Goal: Task Accomplishment & Management: Manage account settings

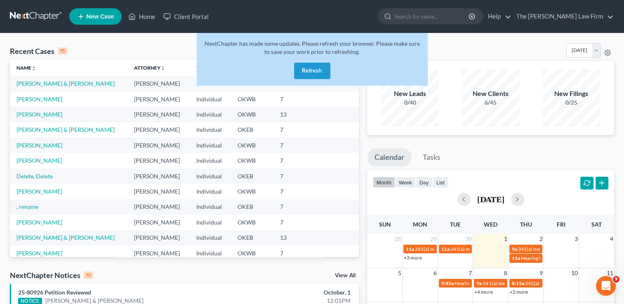
click at [316, 76] on button "Refresh" at bounding box center [312, 71] width 36 height 16
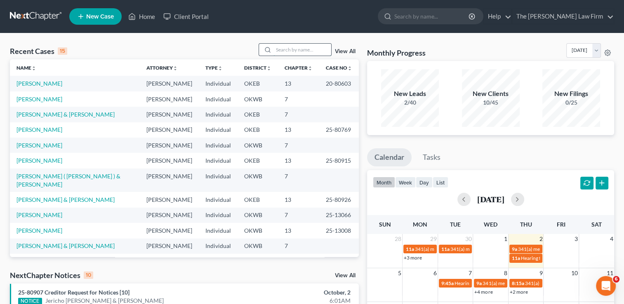
click at [300, 49] on input "search" at bounding box center [302, 50] width 58 height 12
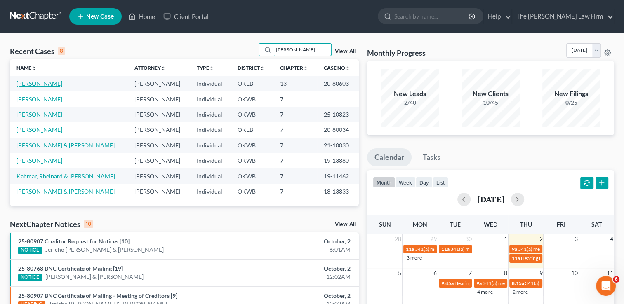
type input "[PERSON_NAME]"
click at [40, 82] on link "[PERSON_NAME]" at bounding box center [39, 83] width 46 height 7
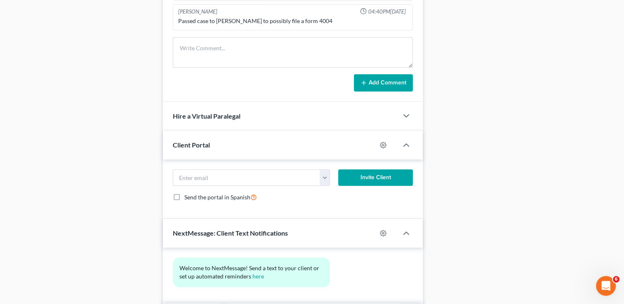
scroll to position [528, 0]
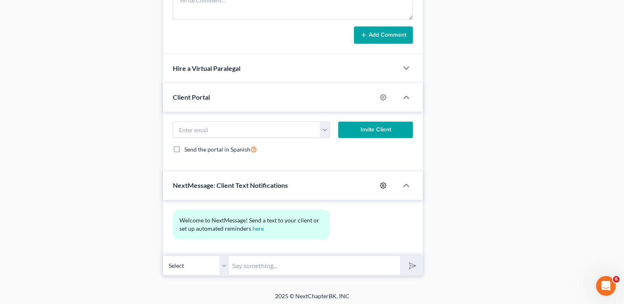
click at [382, 185] on icon "button" at bounding box center [383, 185] width 7 height 7
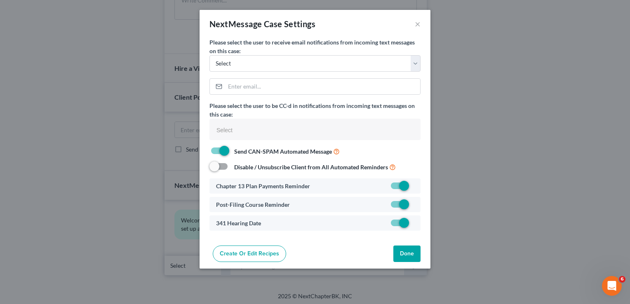
select select
click at [416, 24] on button "×" at bounding box center [418, 24] width 6 height 10
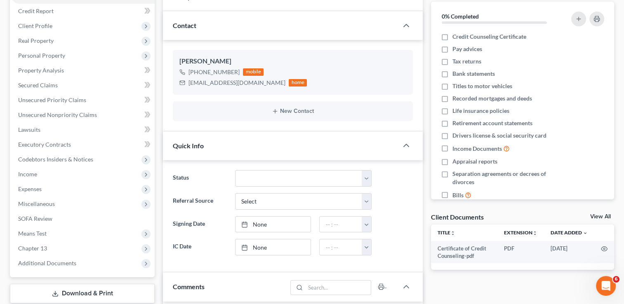
scroll to position [0, 0]
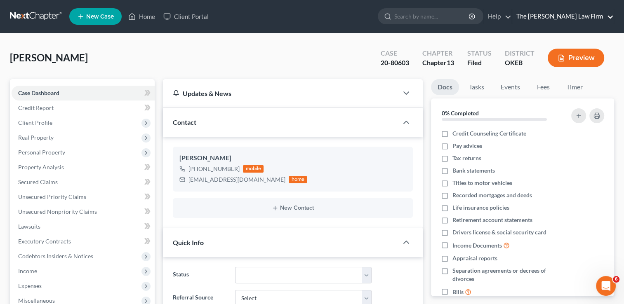
click at [608, 18] on link "The [PERSON_NAME] Law Firm" at bounding box center [562, 16] width 101 height 15
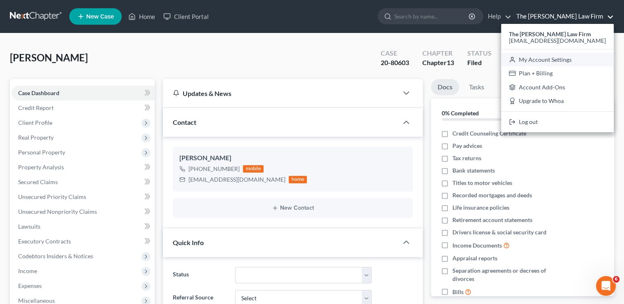
click at [594, 57] on link "My Account Settings" at bounding box center [557, 60] width 113 height 14
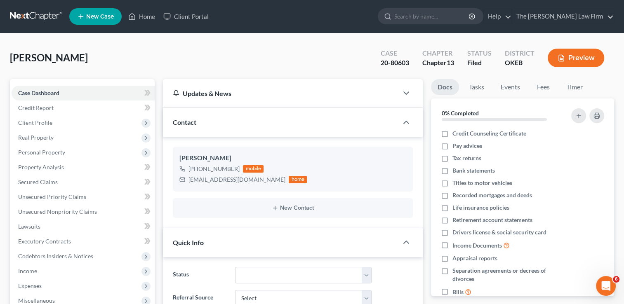
select select "23"
select select "37"
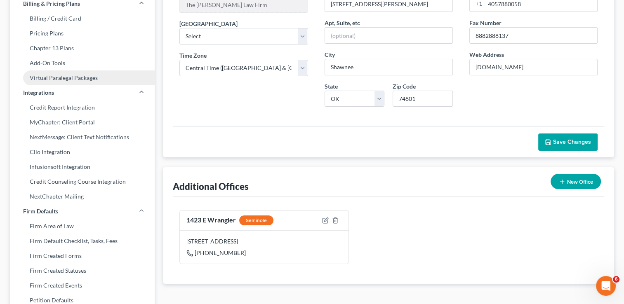
scroll to position [91, 0]
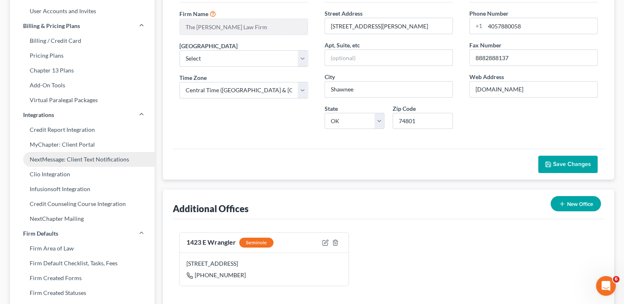
click at [119, 156] on link "NextMessage: Client Text Notifications" at bounding box center [82, 159] width 145 height 15
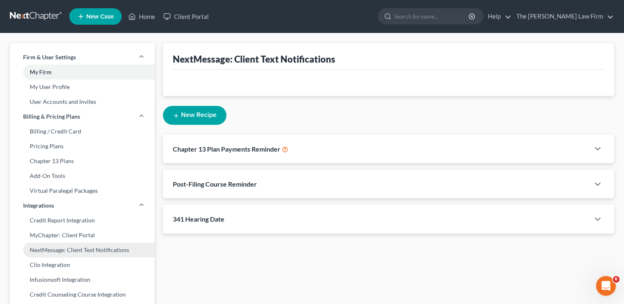
select select
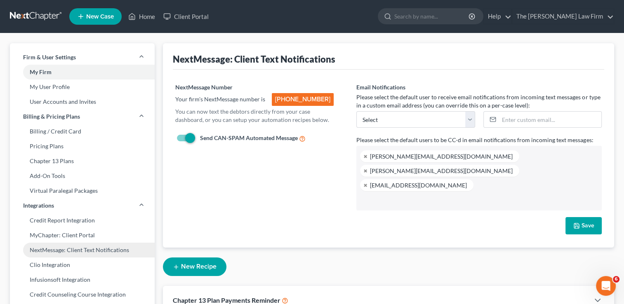
scroll to position [51, 0]
click at [365, 157] on link at bounding box center [365, 156] width 5 height 5
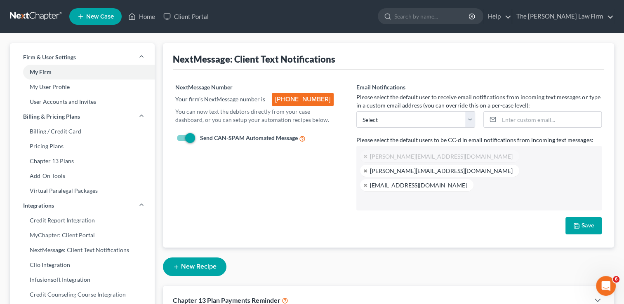
select select "23423"
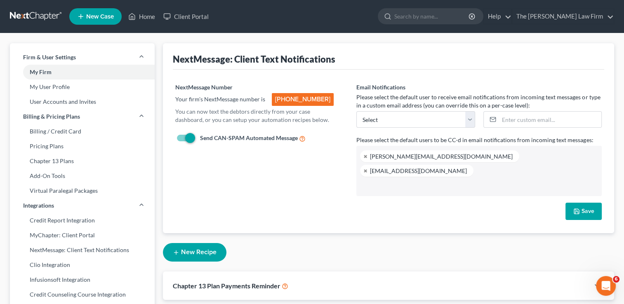
scroll to position [98, 0]
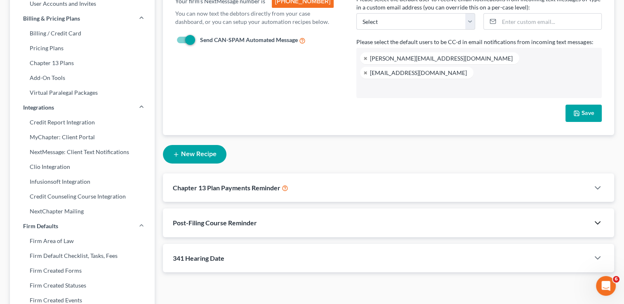
click at [595, 218] on icon "button" at bounding box center [597, 223] width 10 height 10
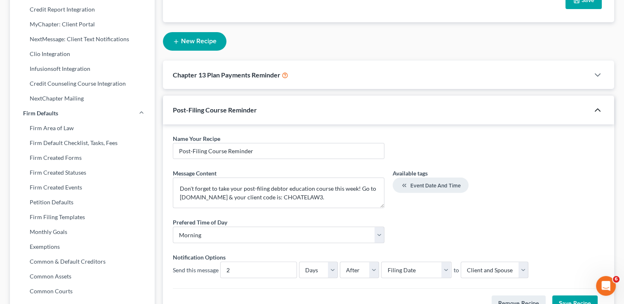
scroll to position [212, 0]
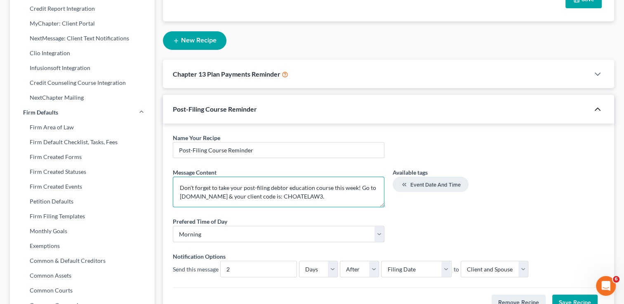
click at [181, 177] on textarea "Don't forget to take your post-filing debtor education course this week! Go to …" at bounding box center [278, 192] width 211 height 30
click at [489, 108] on div "Post-Filing Course Reminder" at bounding box center [376, 109] width 426 height 28
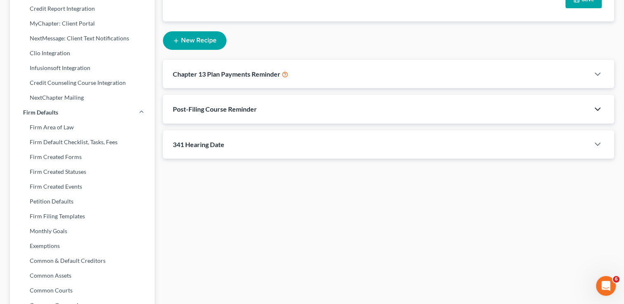
click at [600, 104] on icon "button" at bounding box center [597, 109] width 10 height 10
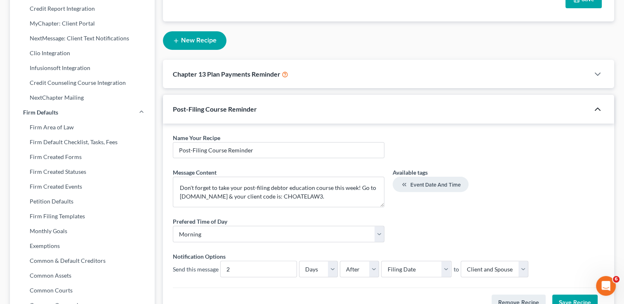
click at [600, 104] on icon "button" at bounding box center [597, 109] width 10 height 10
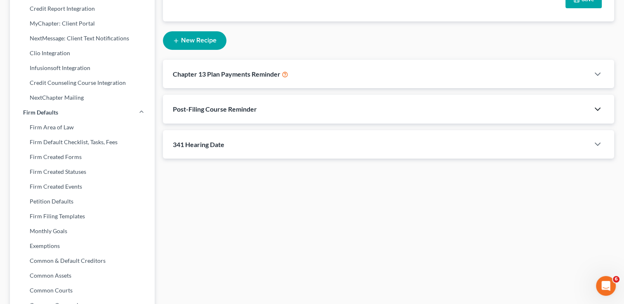
scroll to position [0, 0]
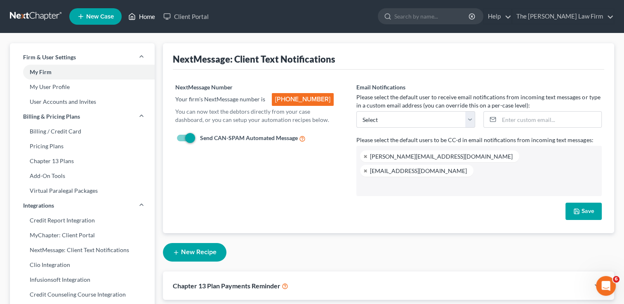
click at [151, 12] on link "Home" at bounding box center [141, 16] width 35 height 15
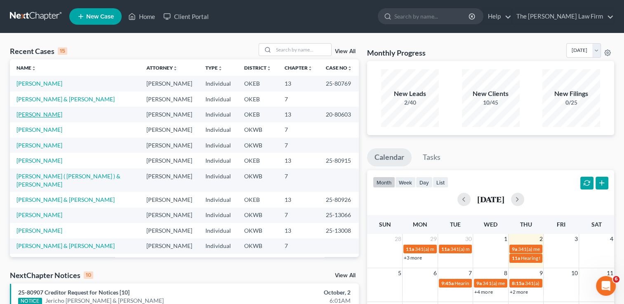
click at [34, 114] on link "[PERSON_NAME]" at bounding box center [39, 114] width 46 height 7
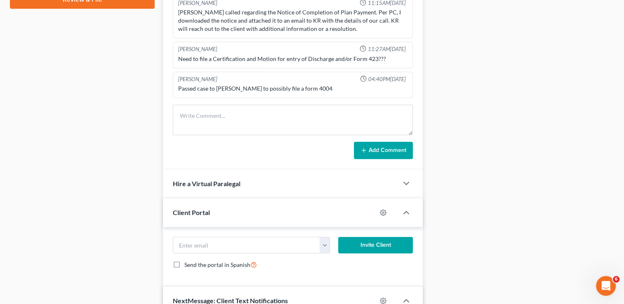
scroll to position [528, 0]
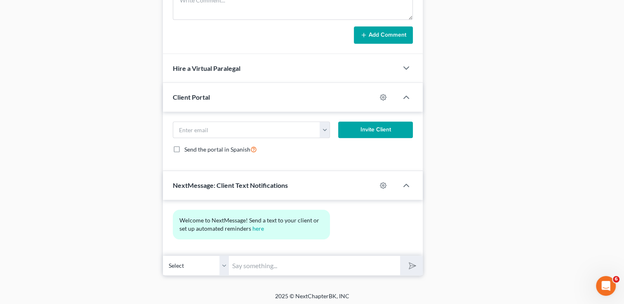
click at [366, 265] on input "text" at bounding box center [314, 266] width 171 height 20
paste input "Don't forget to take your post-filing debtor education course this week! Go to …"
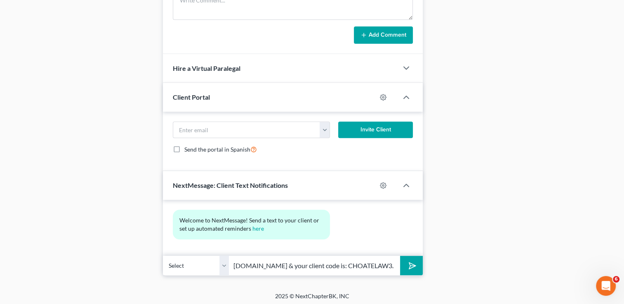
type input "Don't forget to take your post-filing debtor education course this week! Go to …"
click at [410, 265] on polygon "submit" at bounding box center [411, 266] width 10 height 10
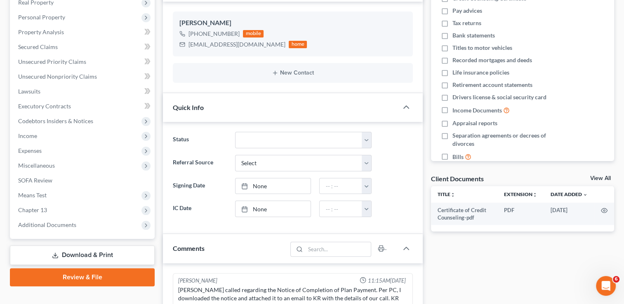
scroll to position [136, 0]
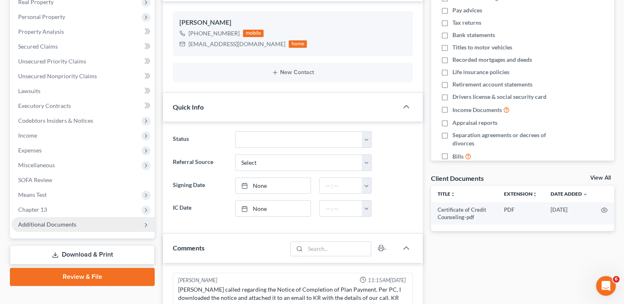
click at [124, 226] on span "Additional Documents" at bounding box center [83, 224] width 143 height 15
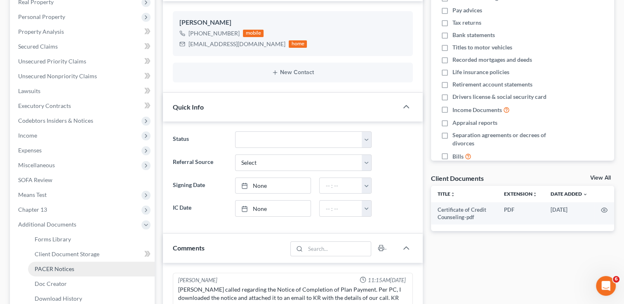
click at [106, 270] on link "PACER Notices" at bounding box center [91, 269] width 127 height 15
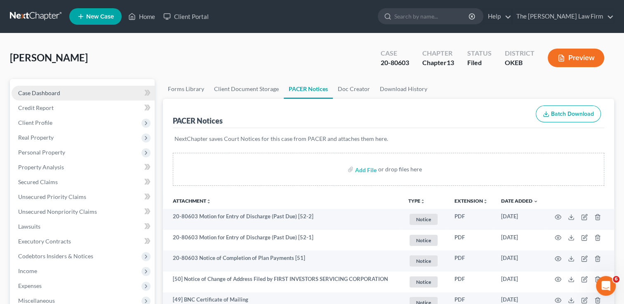
click at [112, 94] on link "Case Dashboard" at bounding box center [83, 93] width 143 height 15
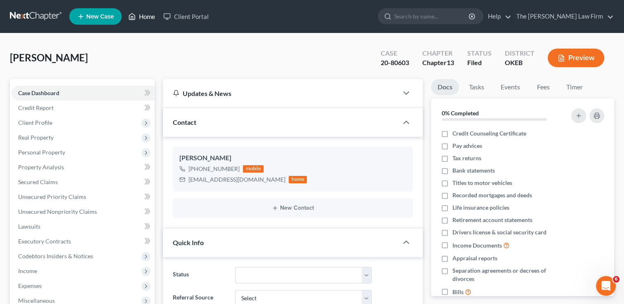
click at [148, 13] on link "Home" at bounding box center [141, 16] width 35 height 15
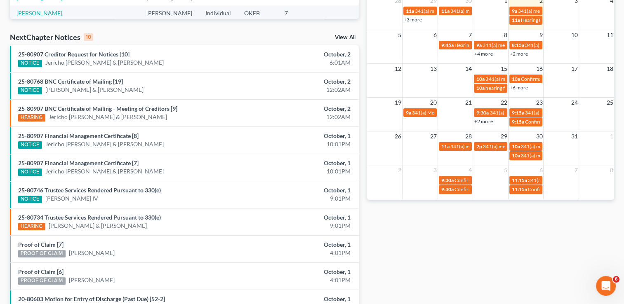
scroll to position [203, 0]
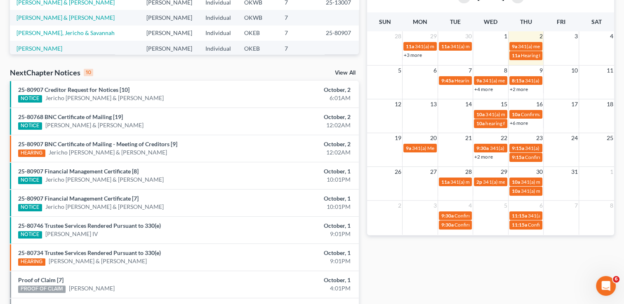
click at [340, 73] on link "View All" at bounding box center [345, 73] width 21 height 6
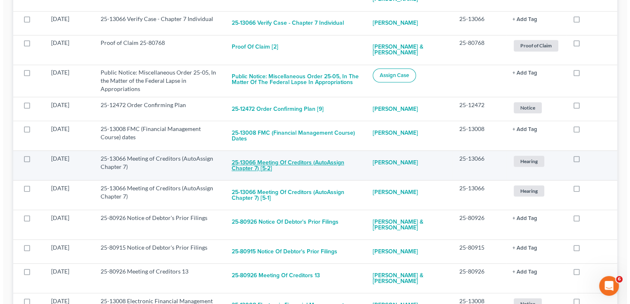
scroll to position [536, 0]
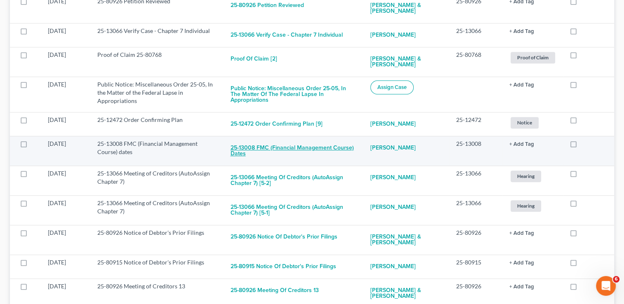
click at [285, 140] on button "25-13008 FMC (Financial Management Course) dates" at bounding box center [293, 151] width 127 height 22
checkbox input "true"
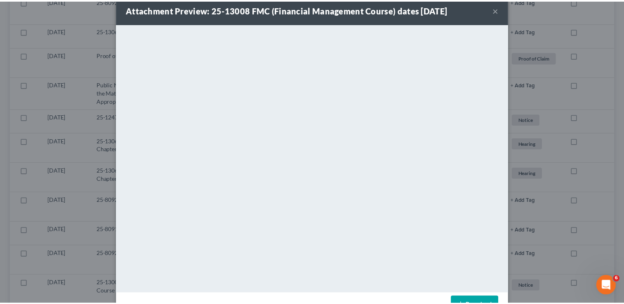
scroll to position [0, 0]
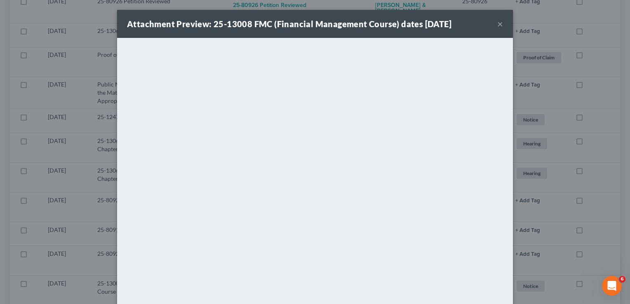
click at [497, 27] on button "×" at bounding box center [500, 24] width 6 height 10
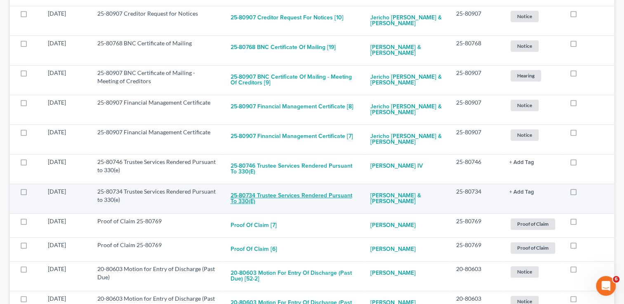
scroll to position [165, 0]
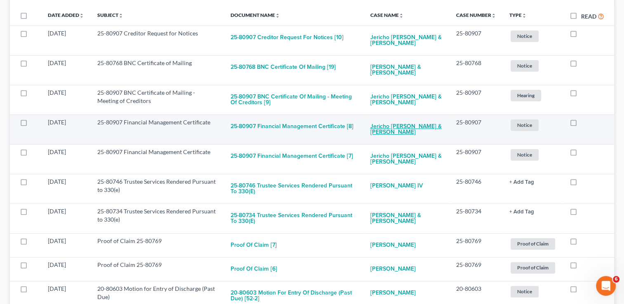
click at [386, 127] on link "Jericho [PERSON_NAME] & [PERSON_NAME]" at bounding box center [406, 129] width 73 height 22
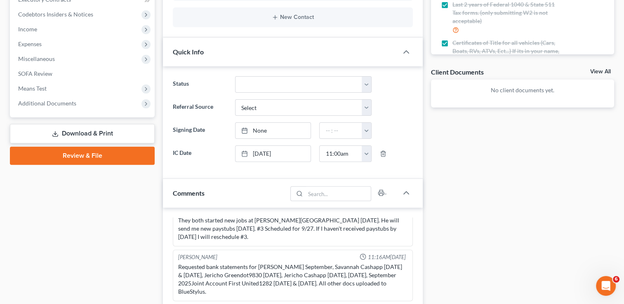
scroll to position [247, 0]
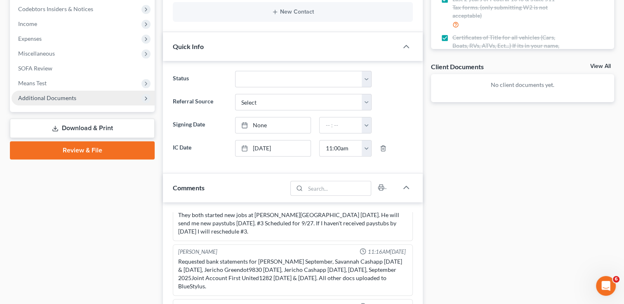
click at [60, 99] on span "Additional Documents" at bounding box center [47, 97] width 58 height 7
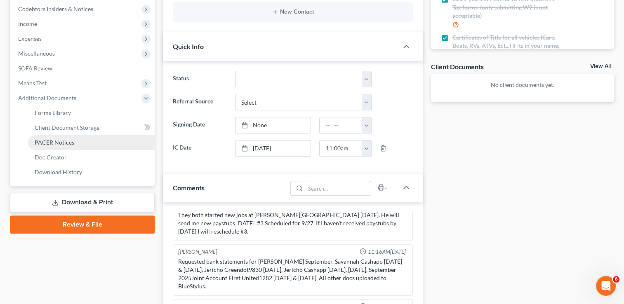
click at [64, 147] on link "PACER Notices" at bounding box center [91, 142] width 127 height 15
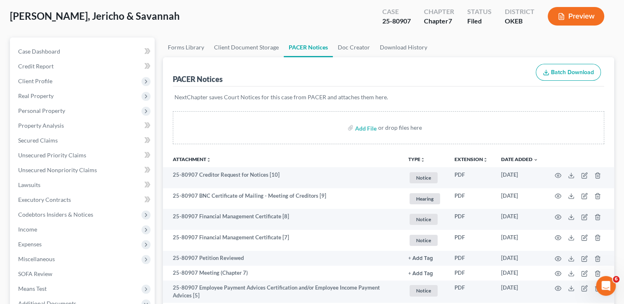
scroll to position [41, 0]
click at [57, 55] on span "Case Dashboard" at bounding box center [39, 51] width 42 height 7
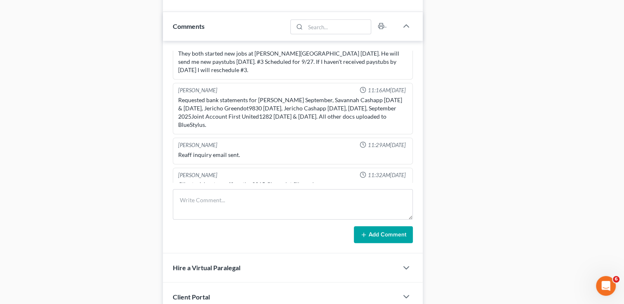
scroll to position [474, 0]
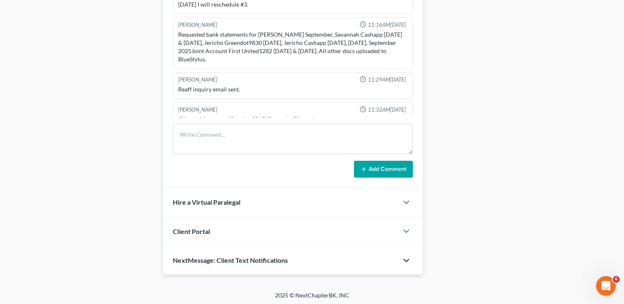
click at [407, 259] on icon "button" at bounding box center [406, 261] width 10 height 10
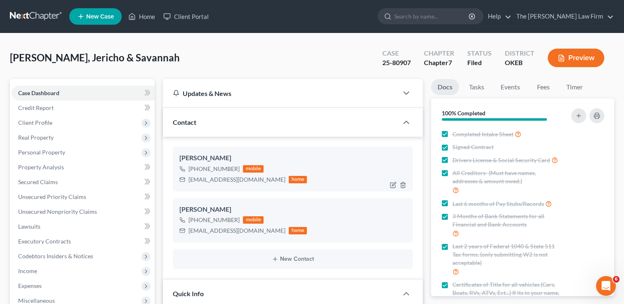
scroll to position [0, 0]
